Goal: Task Accomplishment & Management: Use online tool/utility

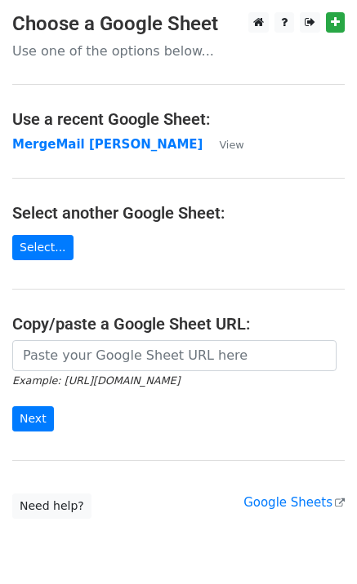
click at [70, 158] on main "Choose a Google Sheet Use one of the options below... Use a recent Google Sheet…" at bounding box center [178, 265] width 357 height 507
click at [80, 150] on strong "MergeMail [PERSON_NAME]" at bounding box center [107, 144] width 190 height 15
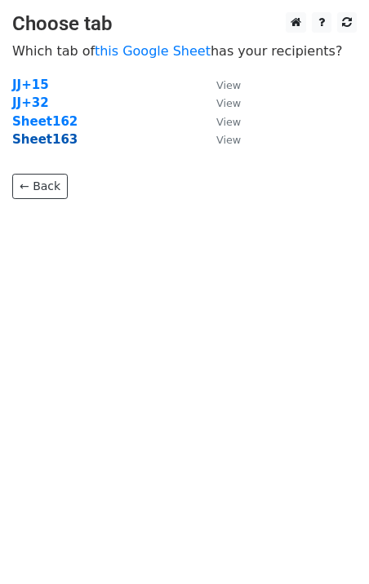
click at [56, 146] on strong "Sheet163" at bounding box center [44, 139] width 65 height 15
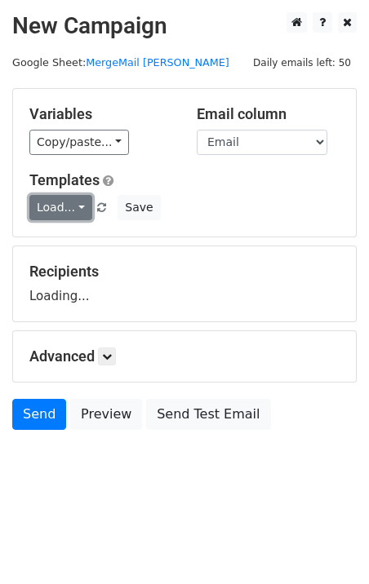
click at [63, 213] on link "Load..." at bounding box center [60, 207] width 63 height 25
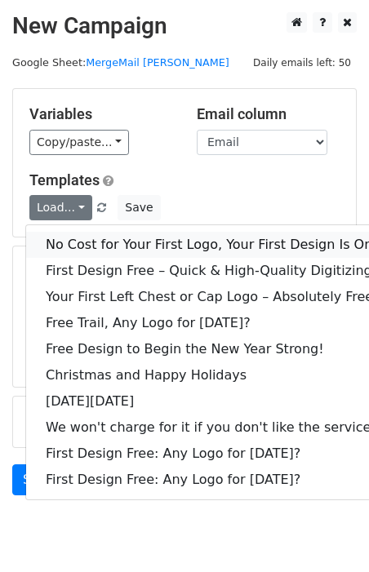
click at [94, 244] on link "No Cost for Your First Logo, Your First Design Is On Us!" at bounding box center [222, 245] width 392 height 26
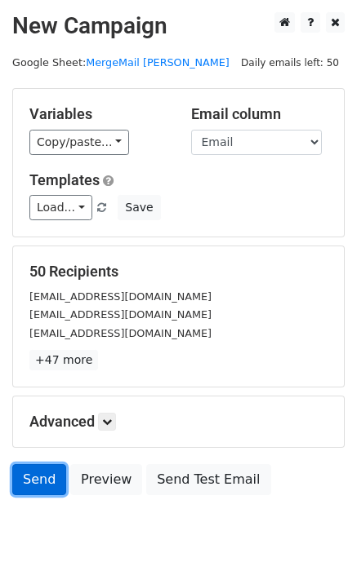
click at [47, 491] on link "Send" at bounding box center [39, 479] width 54 height 31
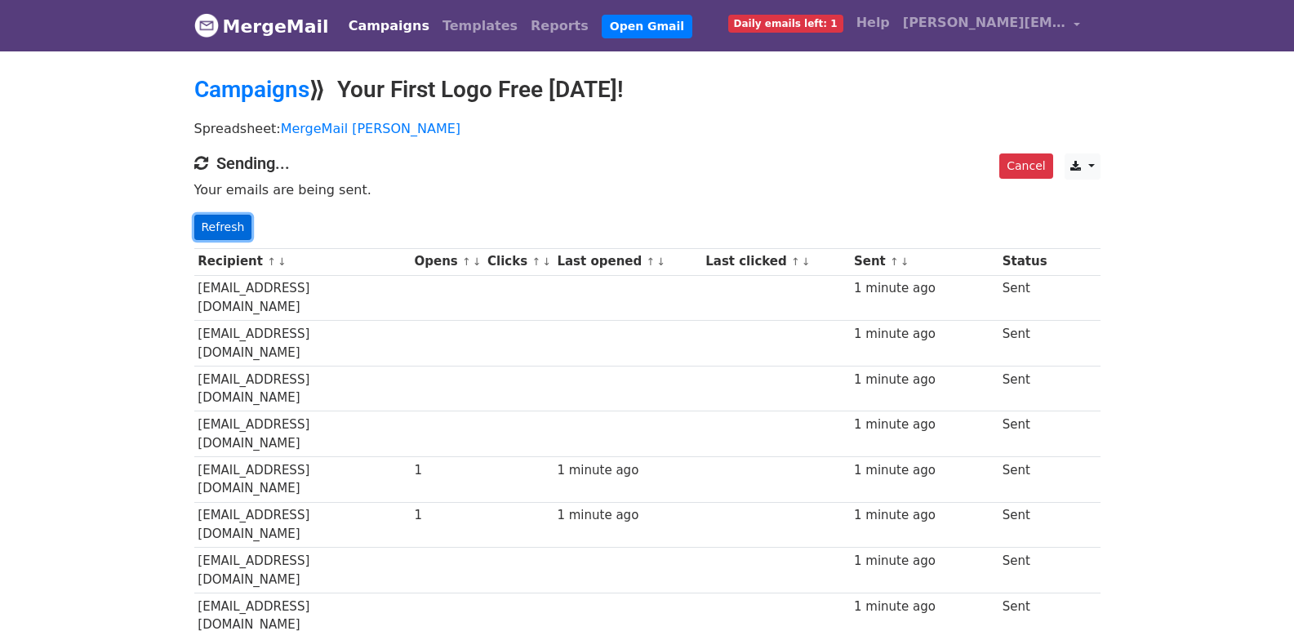
click at [229, 235] on link "Refresh" at bounding box center [223, 227] width 58 height 25
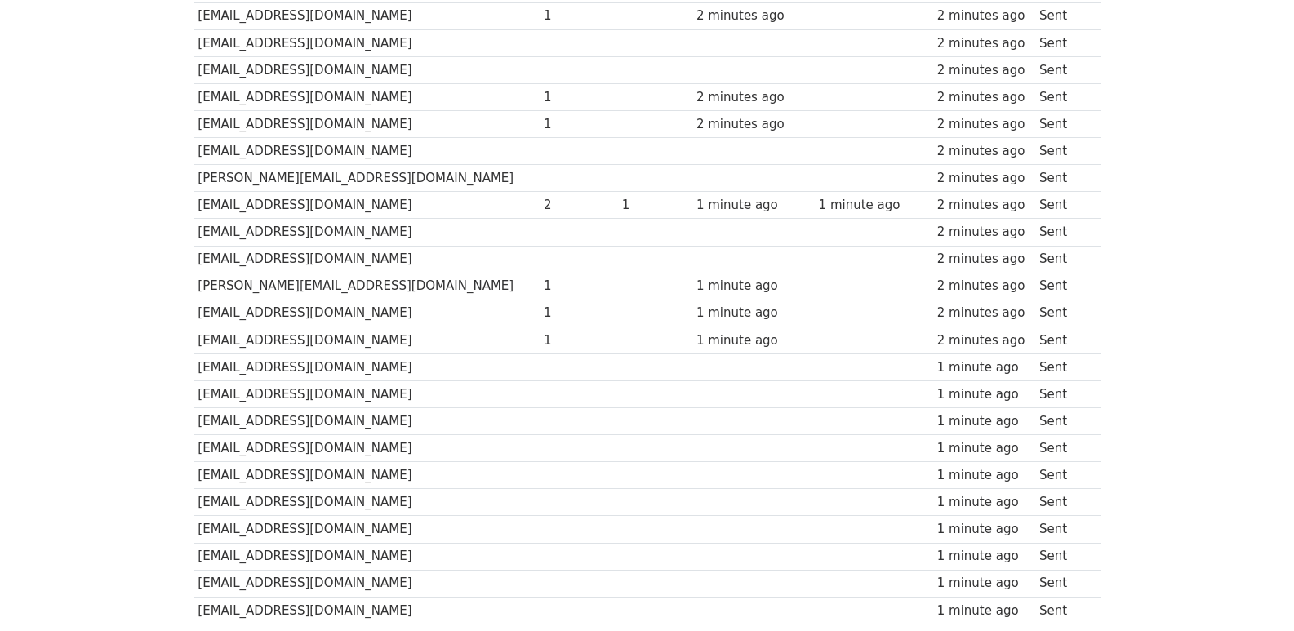
scroll to position [1136, 0]
